Goal: Information Seeking & Learning: Find specific fact

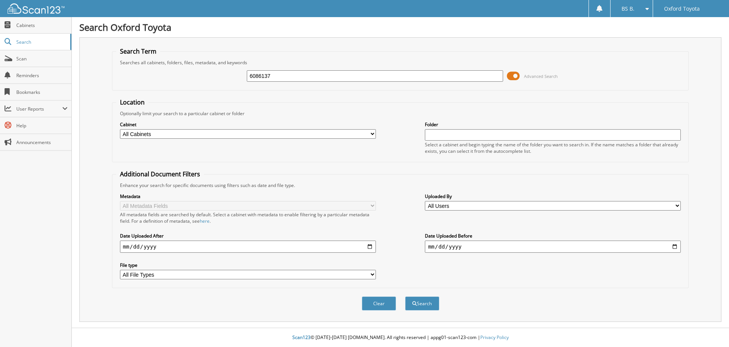
type input "6086137"
click at [405, 296] on button "Search" at bounding box center [422, 303] width 34 height 14
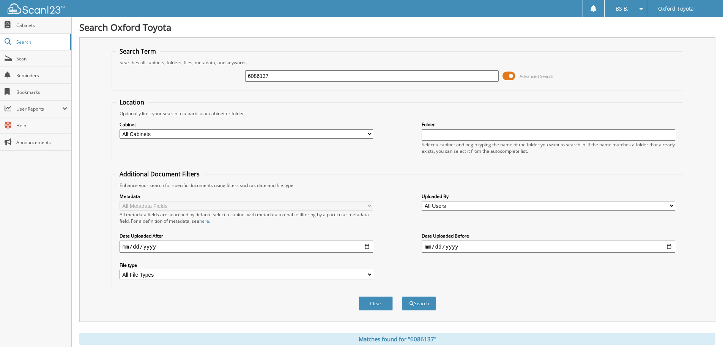
click at [513, 74] on span at bounding box center [509, 75] width 13 height 11
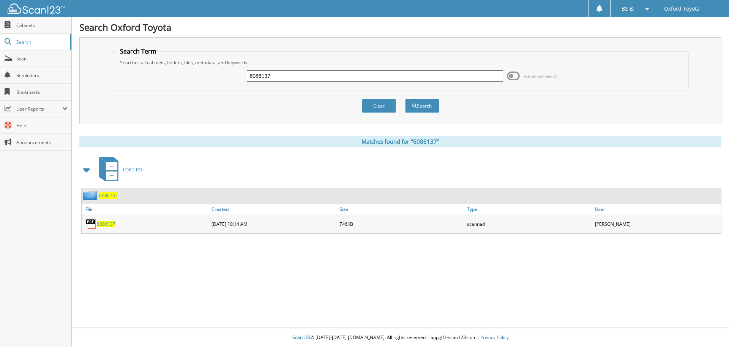
click at [106, 224] on span "6086137" at bounding box center [106, 224] width 19 height 6
